Goal: Use online tool/utility: Utilize a website feature to perform a specific function

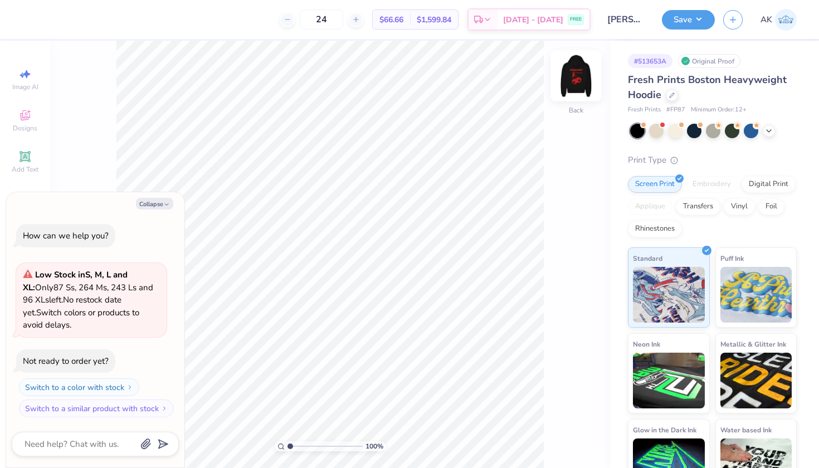
click at [578, 80] on img at bounding box center [576, 76] width 45 height 45
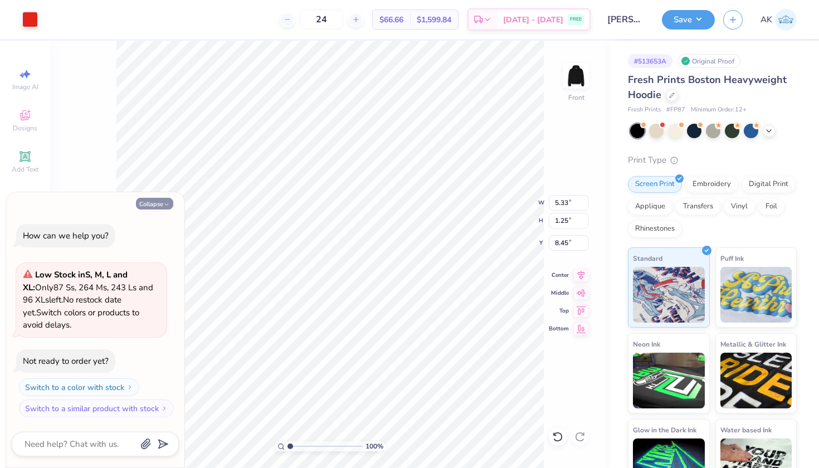
click at [157, 202] on button "Collapse" at bounding box center [154, 204] width 37 height 12
type textarea "x"
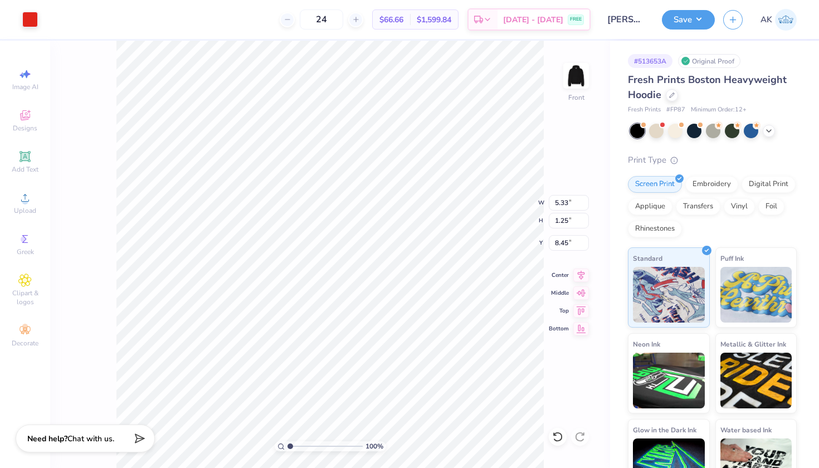
type input "8.23"
type input "0.94"
type input "1.07"
type input "8.47"
type input "8.54"
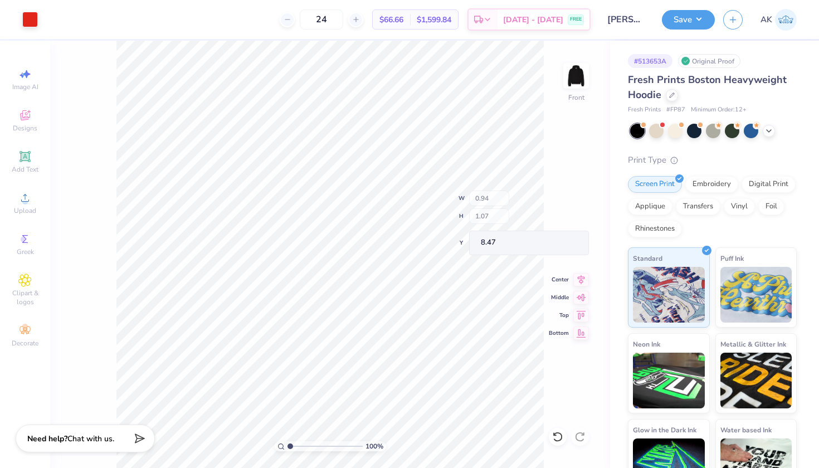
type input "11.24"
type input "7.72"
click at [30, 150] on icon at bounding box center [24, 156] width 13 height 13
type input "7.22"
type input "2.09"
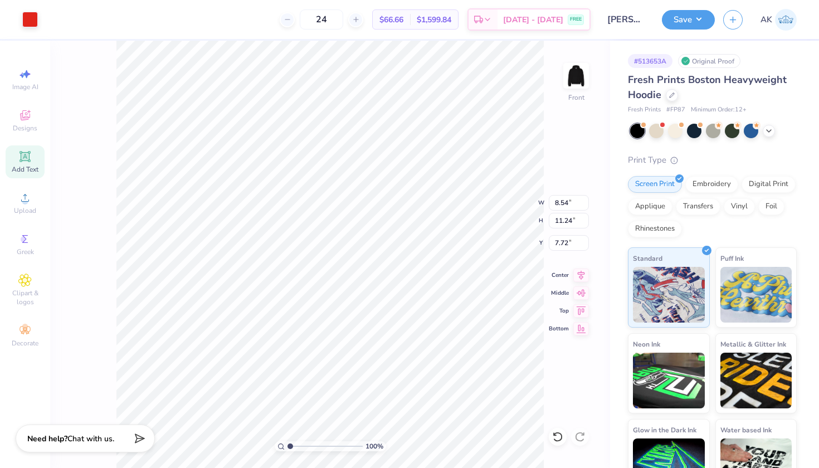
type input "13.71"
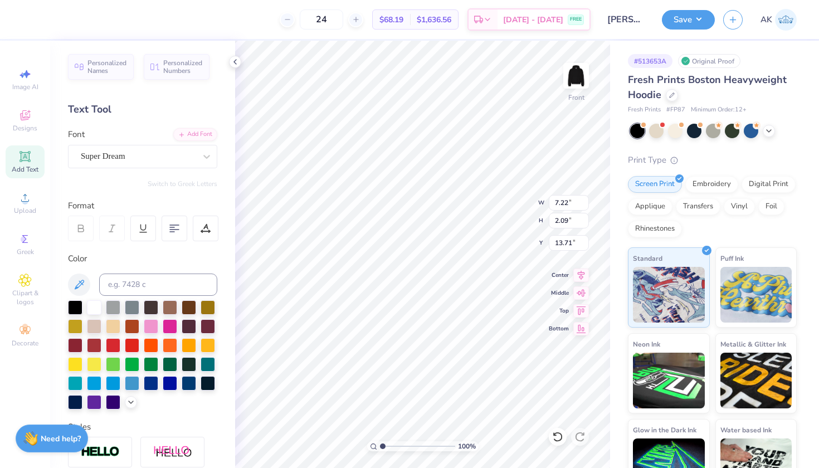
type input "5.33"
type input "1.25"
type input "8.70"
click at [205, 157] on icon at bounding box center [206, 156] width 11 height 11
type input "7.22"
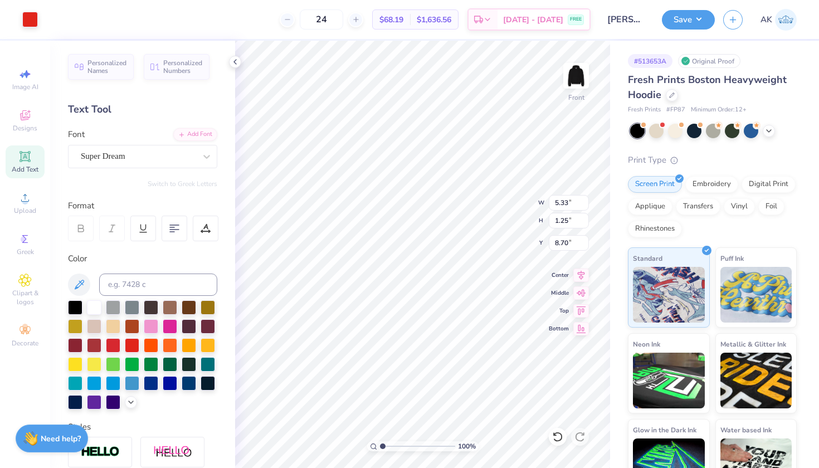
type input "2.09"
type input "13.71"
type input "5.33"
type input "1.25"
type input "8.70"
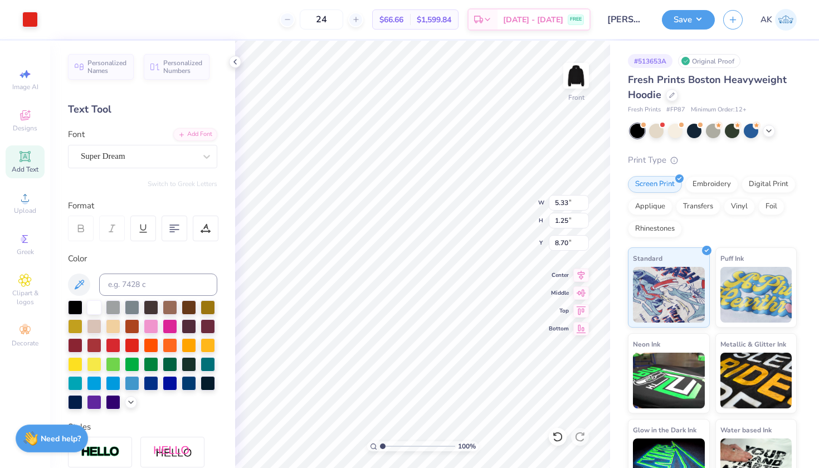
type input "10.85"
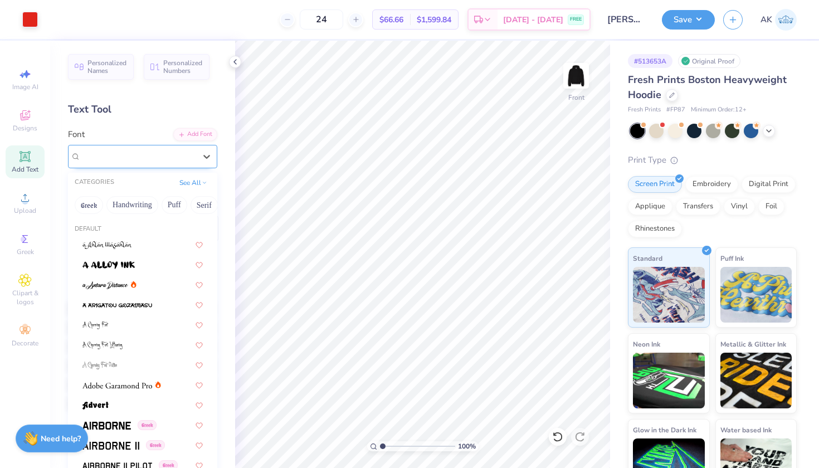
click at [190, 163] on div at bounding box center [138, 156] width 115 height 15
click at [125, 202] on button "Calligraphy" at bounding box center [121, 205] width 49 height 18
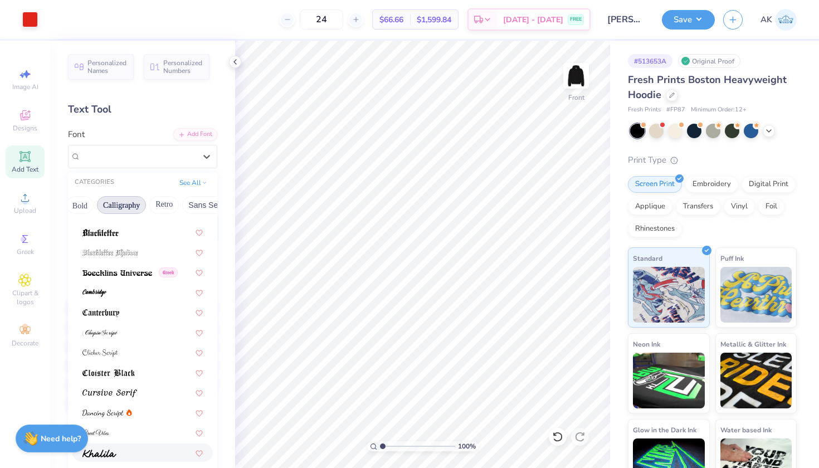
scroll to position [94, 0]
click at [100, 296] on img at bounding box center [94, 292] width 25 height 8
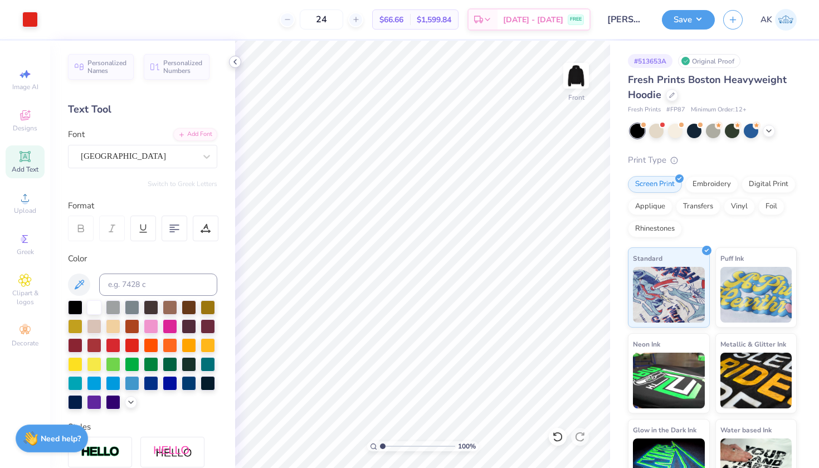
click at [237, 61] on icon at bounding box center [235, 61] width 9 height 9
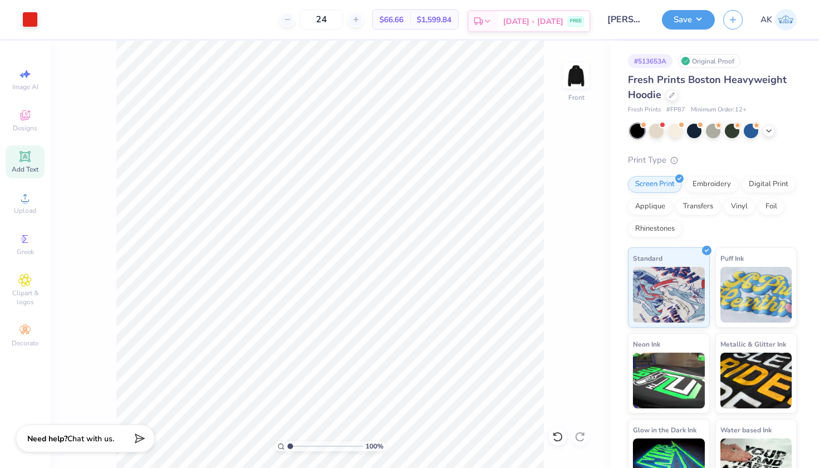
click at [542, 28] on div "[DATE] - [DATE] FREE" at bounding box center [544, 21] width 92 height 20
click at [340, 25] on input "24" at bounding box center [321, 19] width 43 height 20
type input "12"
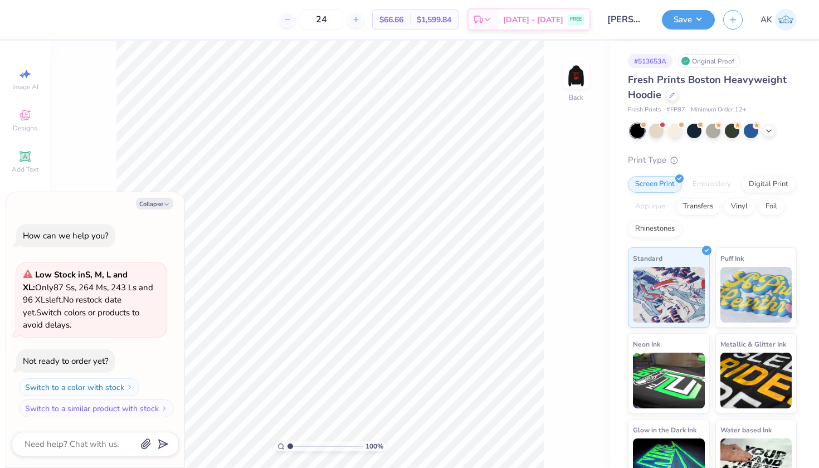
type textarea "x"
